Goal: Transaction & Acquisition: Register for event/course

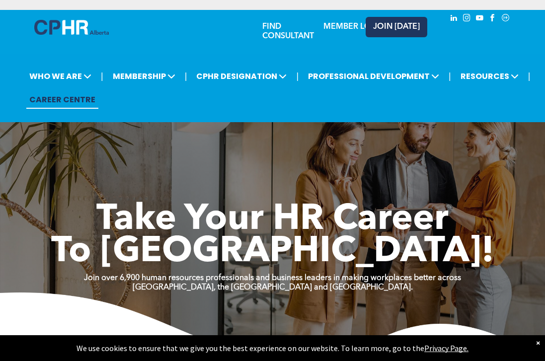
click at [403, 28] on span "JOIN [DATE]" at bounding box center [396, 26] width 47 height 9
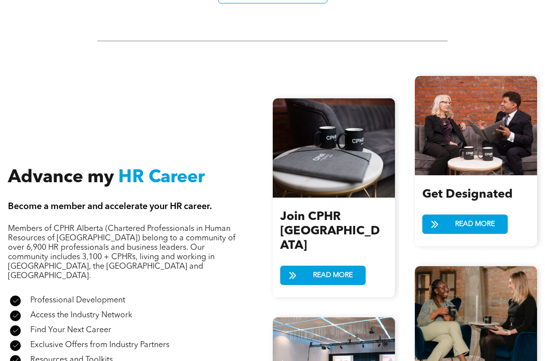
scroll to position [1219, 0]
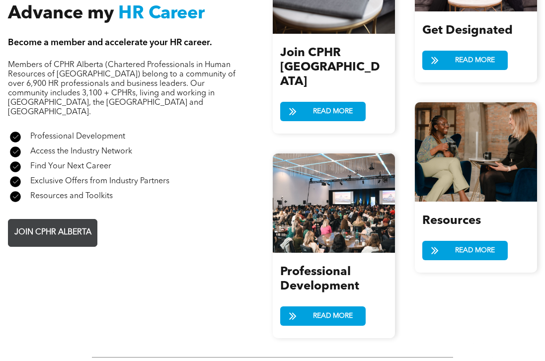
click at [73, 223] on span "JOIN CPHR ALBERTA" at bounding box center [53, 232] width 84 height 19
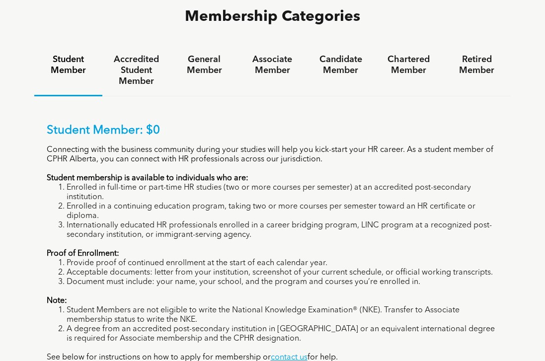
scroll to position [672, 0]
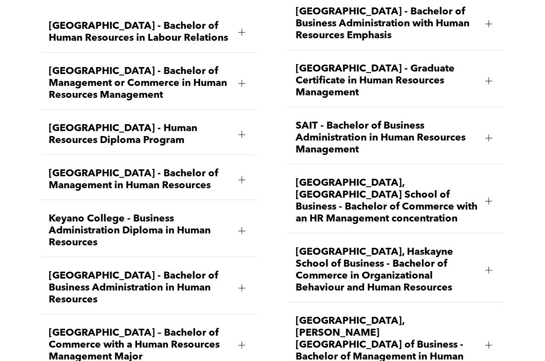
scroll to position [1413, 0]
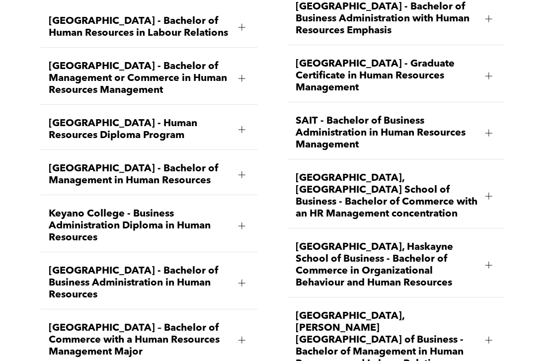
click at [351, 250] on span "[GEOGRAPHIC_DATA], Haskayne School of Business - Bachelor of Commerce in Organi…" at bounding box center [387, 266] width 182 height 48
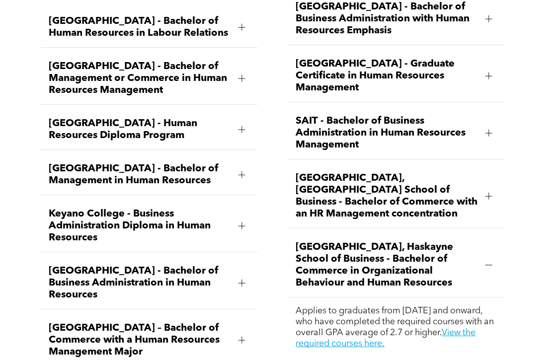
scroll to position [1478, 0]
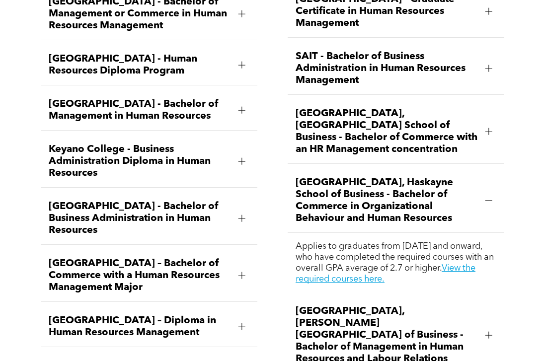
click at [334, 195] on span "[GEOGRAPHIC_DATA], Haskayne School of Business - Bachelor of Commerce in Organi…" at bounding box center [387, 201] width 182 height 48
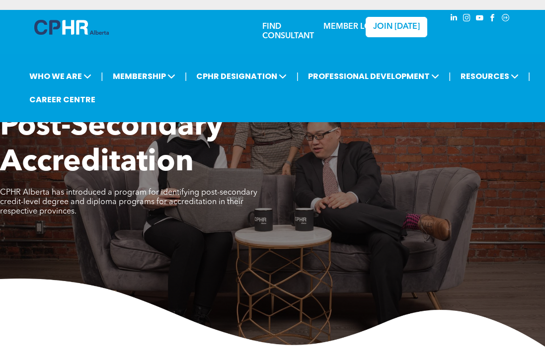
scroll to position [0, 0]
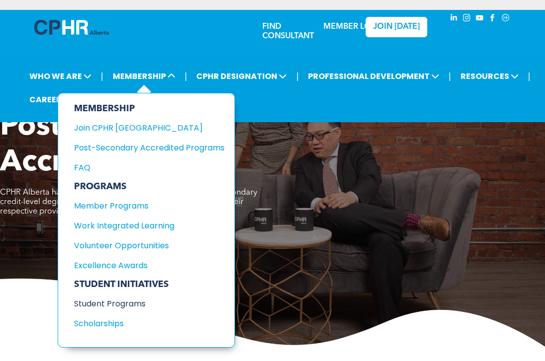
click at [113, 304] on div "Student Programs" at bounding box center [142, 304] width 136 height 12
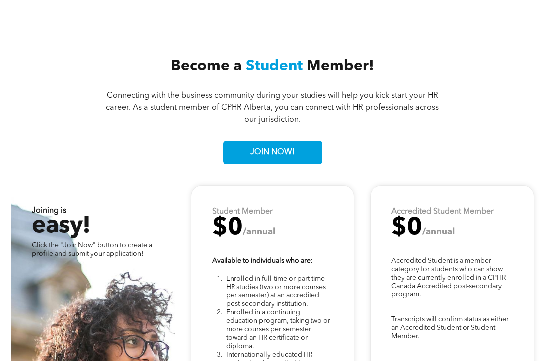
scroll to position [2092, 0]
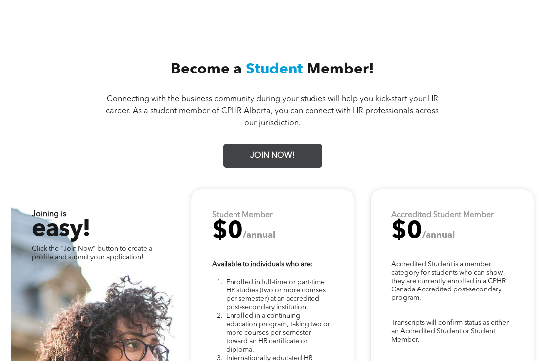
click at [298, 148] on span "JOIN NOW!" at bounding box center [272, 156] width 51 height 19
